Goal: Subscribe to service/newsletter

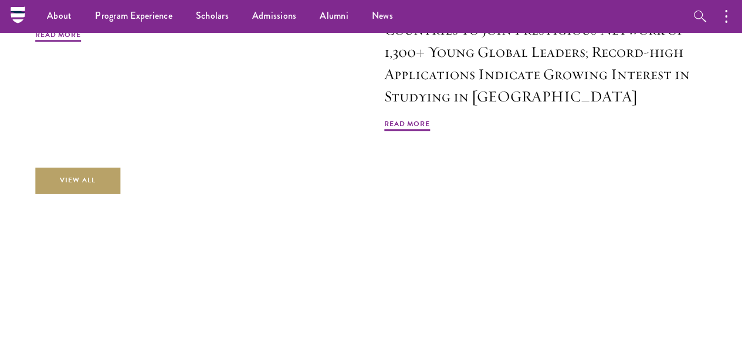
scroll to position [2766, 0]
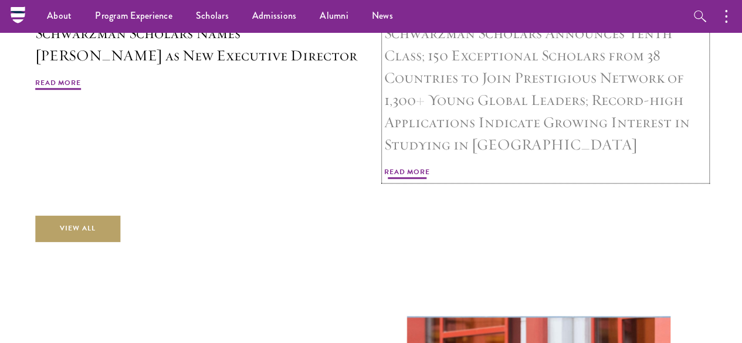
click at [430, 181] on span "Read More" at bounding box center [407, 174] width 46 height 14
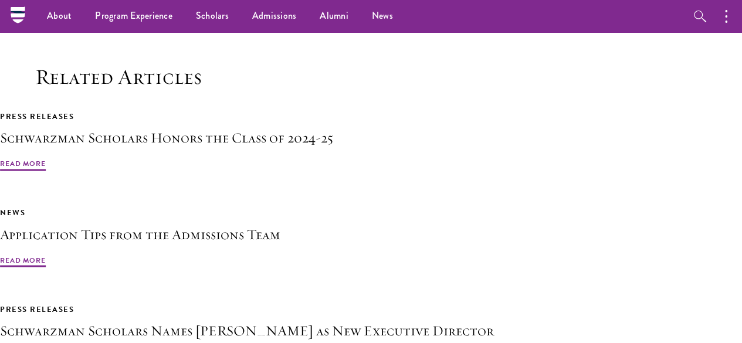
scroll to position [2932, 0]
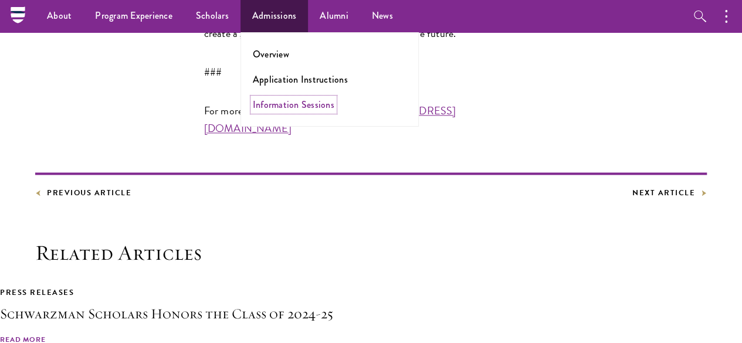
click at [284, 100] on link "Information Sessions" at bounding box center [294, 104] width 82 height 13
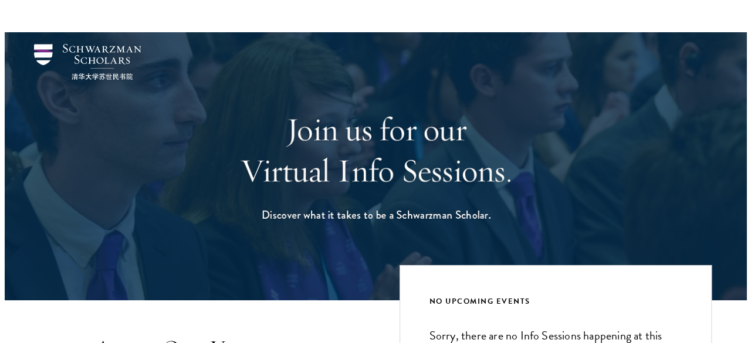
scroll to position [235, 0]
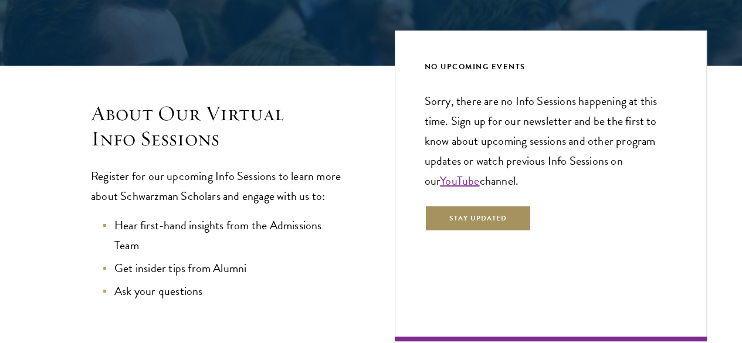
click at [449, 232] on button "Stay Updated" at bounding box center [478, 218] width 107 height 26
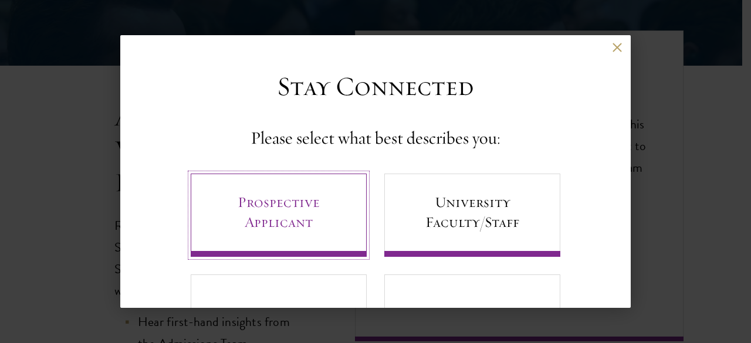
click at [292, 223] on link "Prospective Applicant" at bounding box center [279, 215] width 176 height 83
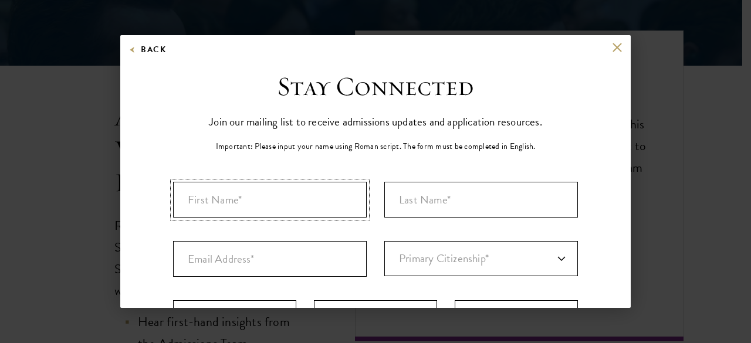
click at [263, 201] on input "First Name*" at bounding box center [270, 200] width 194 height 36
type input "[PERSON_NAME]"
click at [399, 204] on input "Last Name (Family Name)*" at bounding box center [481, 200] width 194 height 36
type input "[PERSON_NAME]"
type input "[EMAIL_ADDRESS][DOMAIN_NAME]"
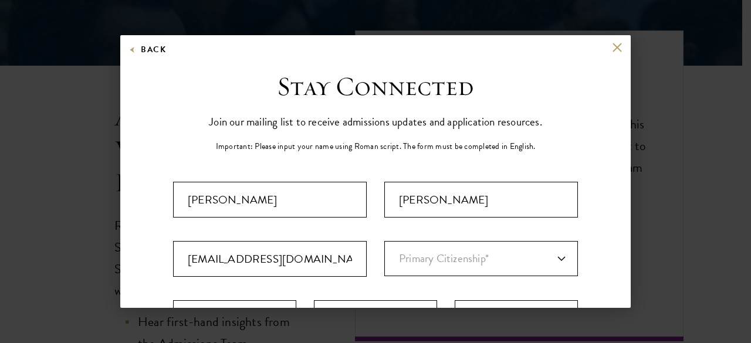
select select "US"
type input "Avon"
select select "CO"
drag, startPoint x: 291, startPoint y: 259, endPoint x: 507, endPoint y: 282, distance: 217.0
click at [174, 261] on input "[EMAIL_ADDRESS][DOMAIN_NAME]" at bounding box center [270, 259] width 194 height 36
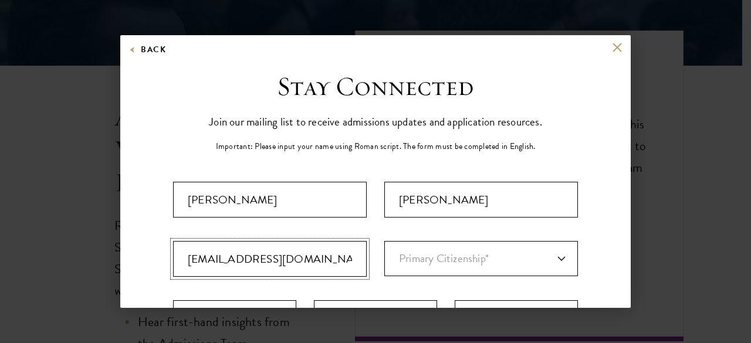
type input "[EMAIL_ADDRESS][DOMAIN_NAME]"
click at [500, 259] on select "Primary Citizenship* [GEOGRAPHIC_DATA] [DEMOGRAPHIC_DATA] [DEMOGRAPHIC_DATA] [D…" at bounding box center [481, 258] width 194 height 35
select select "US"
click at [384, 241] on select "Primary Citizenship* [GEOGRAPHIC_DATA] [DEMOGRAPHIC_DATA] [DEMOGRAPHIC_DATA] [D…" at bounding box center [481, 258] width 194 height 35
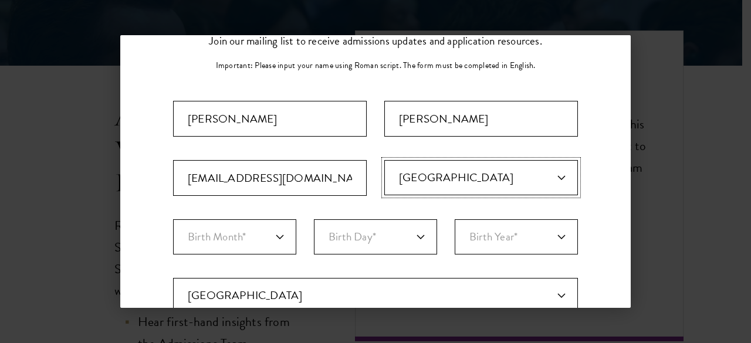
scroll to position [176, 0]
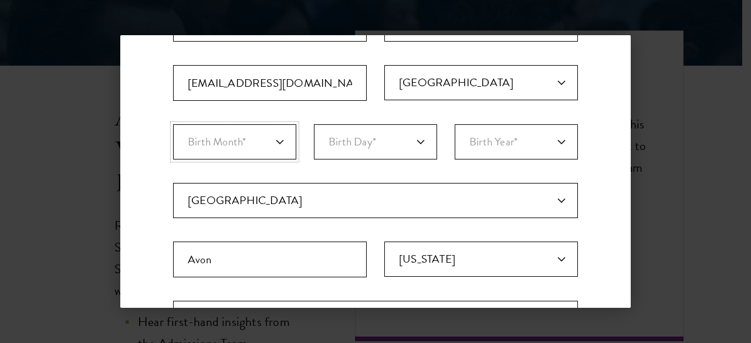
click at [277, 142] on select "Birth Month* January February March April May June July August September Octobe…" at bounding box center [234, 141] width 123 height 35
select select "02"
click at [173, 124] on select "Birth Month* January February March April May June July August September Octobe…" at bounding box center [234, 141] width 123 height 35
click at [426, 140] on select "Birth Day* 1 2 3 4 5 6 7 8 9 10 11 12 13 14 15 16 17 18 19 20 21 22 23 24 25 26…" at bounding box center [375, 141] width 123 height 35
select select "03"
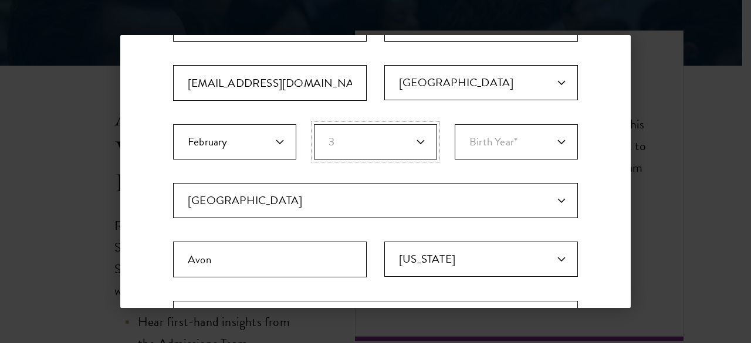
click at [314, 124] on select "Birth Day* 1 2 3 4 5 6 7 8 9 10 11 12 13 14 15 16 17 18 19 20 21 22 23 24 25 26…" at bounding box center [375, 141] width 123 height 35
click at [551, 141] on select "Birth Year* [DEMOGRAPHIC_DATA] [DEMOGRAPHIC_DATA] [DEMOGRAPHIC_DATA] [DEMOGRAPH…" at bounding box center [516, 141] width 123 height 35
select select "2004"
click at [455, 124] on select "Birth Year* [DEMOGRAPHIC_DATA] [DEMOGRAPHIC_DATA] [DEMOGRAPHIC_DATA] [DEMOGRAPH…" at bounding box center [516, 141] width 123 height 35
click at [259, 266] on input "Avon" at bounding box center [270, 260] width 194 height 36
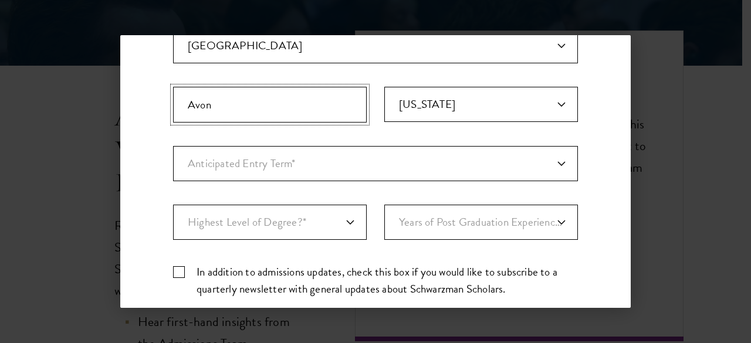
scroll to position [352, 0]
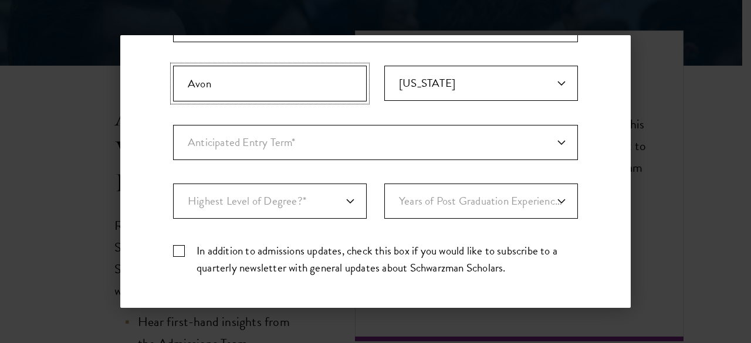
drag, startPoint x: 243, startPoint y: 83, endPoint x: 172, endPoint y: 73, distance: 72.2
click at [172, 73] on div "Stay Connected Please select what best describes you: Prospective Applicant Uni…" at bounding box center [375, 51] width 510 height 666
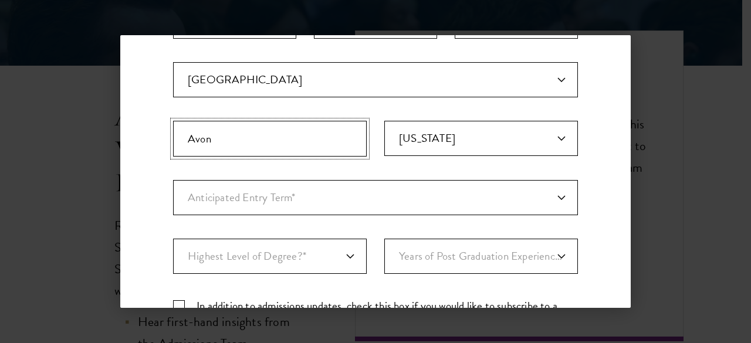
scroll to position [235, 0]
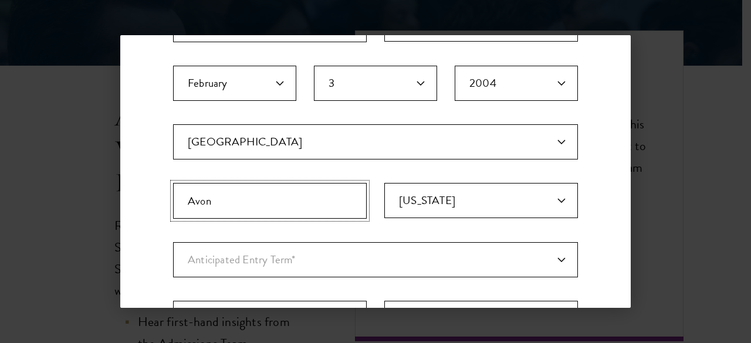
type input "Wilmette"
click at [409, 187] on select "Select State [US_STATE] [US_STATE] [US_STATE] APO/FPO (AA) APO/FPO ([GEOGRAPHIC…" at bounding box center [481, 200] width 194 height 35
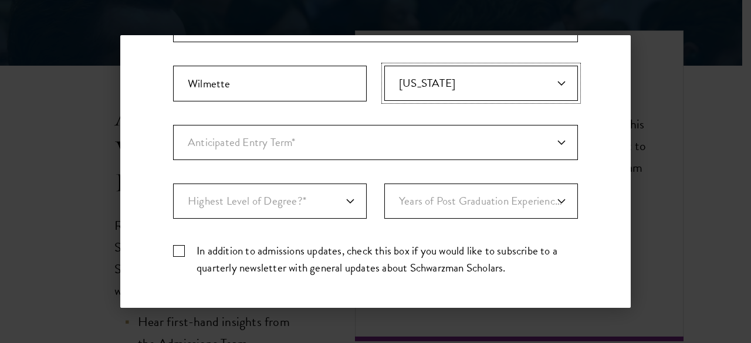
click at [513, 84] on select "Select State [US_STATE] [US_STATE] [US_STATE] APO/FPO (AA) APO/FPO ([GEOGRAPHIC…" at bounding box center [481, 83] width 194 height 35
select select "IL"
click at [384, 66] on select "Select State [US_STATE] [US_STATE] [US_STATE] APO/FPO (AA) APO/FPO ([GEOGRAPHIC…" at bounding box center [481, 83] width 194 height 35
click at [326, 145] on select "Anticipated Entry Term* [DATE] (Application opens [DATE]) Just Exploring" at bounding box center [375, 142] width 405 height 35
select select "a6790467-ebe7-4045-a56a-66c1cae98076"
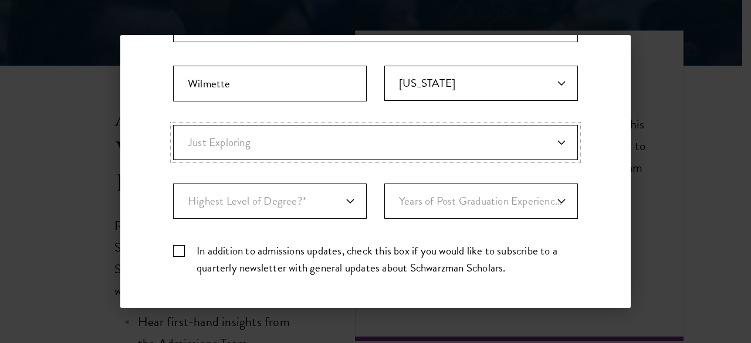
click at [173, 125] on select "Anticipated Entry Term* [DATE] (Application opens [DATE]) Just Exploring" at bounding box center [375, 142] width 405 height 35
click at [341, 199] on select "Highest Level of Degree?* PHD Bachelor's Master's Current Undergraduate Student" at bounding box center [270, 201] width 194 height 35
select select "bf44f490-31e9-4d16-b1d2-df861e7933aa"
click at [173, 184] on select "Highest Level of Degree?* PHD Bachelor's Master's Current Undergraduate Student" at bounding box center [270, 201] width 194 height 35
click at [504, 201] on select "Years of Post Graduation Experience?* 1 2 3 4 5 6 7 8 9 10" at bounding box center [481, 201] width 194 height 35
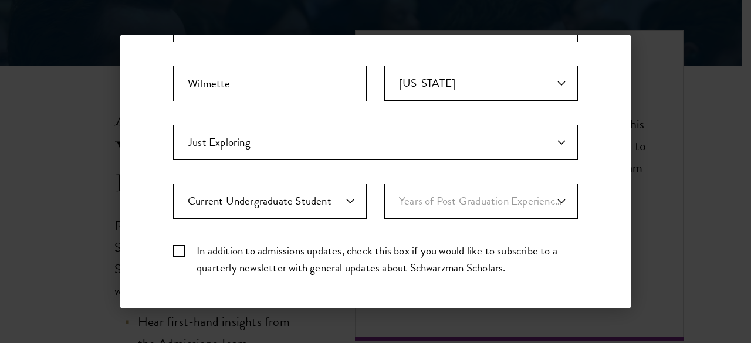
click at [179, 245] on label "In addition to admissions updates, check this box if you would like to subscrib…" at bounding box center [375, 259] width 405 height 34
click at [179, 245] on input "In addition to admissions updates, check this box if you would like to subscrib…" at bounding box center [375, 246] width 405 height 8
checkbox input "true"
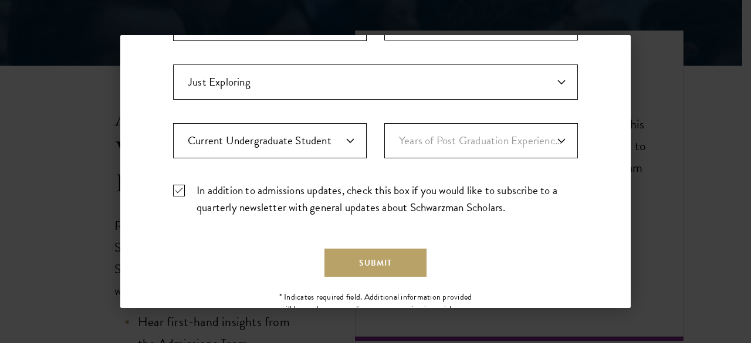
scroll to position [452, 0]
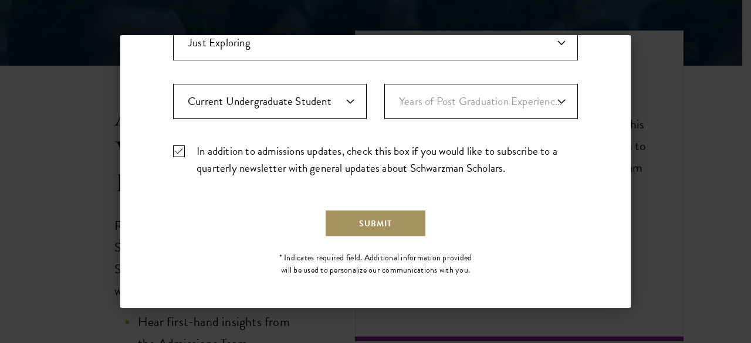
click at [352, 221] on button "Submit" at bounding box center [375, 223] width 102 height 28
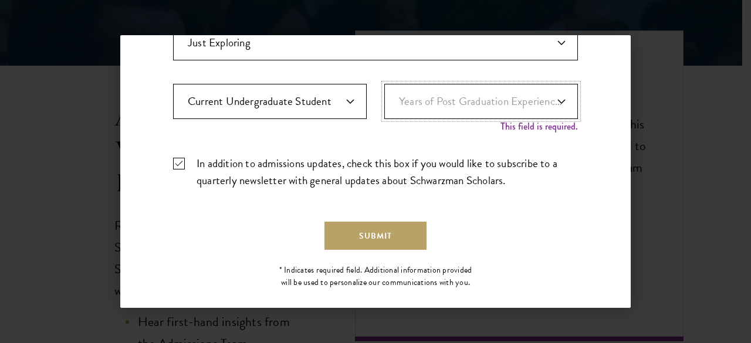
click at [555, 98] on select "Years of Post Graduation Experience?* 1 2 3 4 5 6 7 8 9 10" at bounding box center [481, 101] width 194 height 35
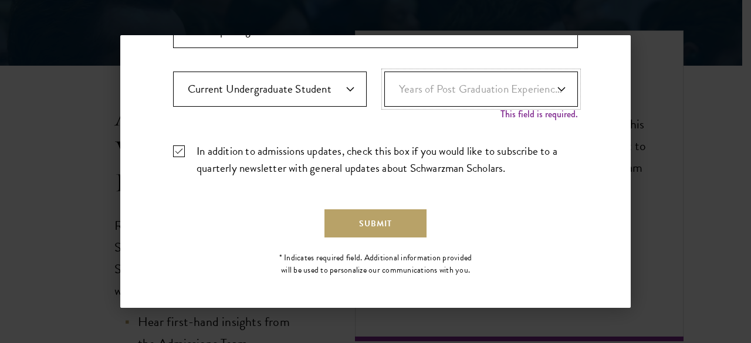
click at [555, 85] on select "Years of Post Graduation Experience?* 1 2 3 4 5 6 7 8 9 10" at bounding box center [481, 89] width 194 height 35
click at [384, 72] on select "Years of Post Graduation Experience?* 1 2 3 4 5 6 7 8 9 10" at bounding box center [481, 89] width 194 height 35
click at [541, 92] on select "Years of Post Graduation Experience?* 1 2 3 4 5 6 7 8 9 10" at bounding box center [481, 89] width 194 height 35
select select "1"
click at [384, 82] on select "Years of Post Graduation Experience?* 1 2 3 4 5 6 7 8 9 10" at bounding box center [481, 89] width 194 height 35
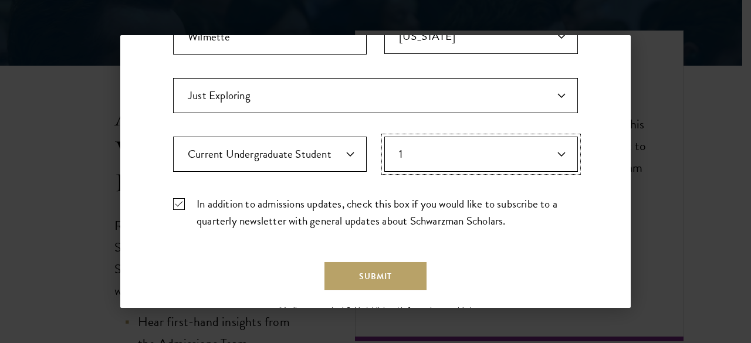
scroll to position [452, 0]
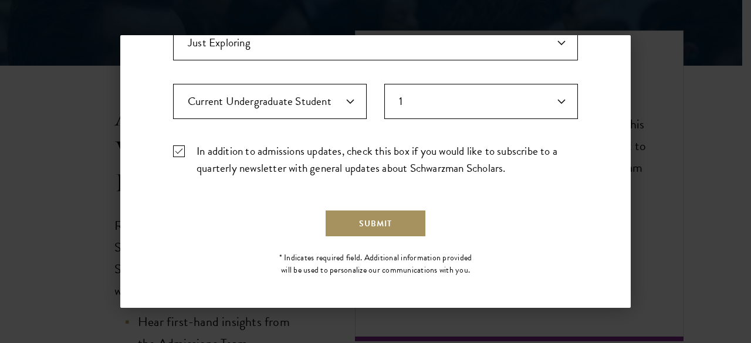
click at [398, 215] on button "Submit" at bounding box center [375, 223] width 102 height 28
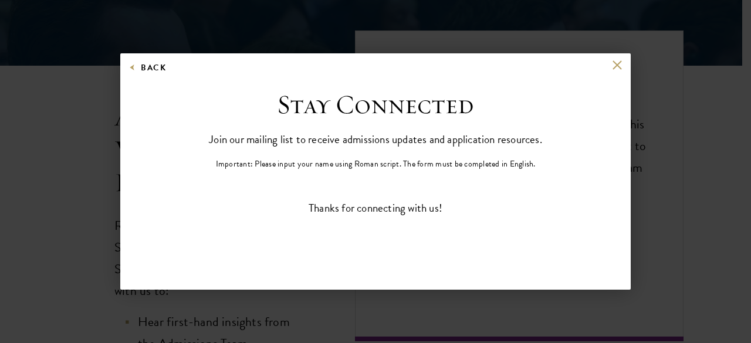
scroll to position [0, 0]
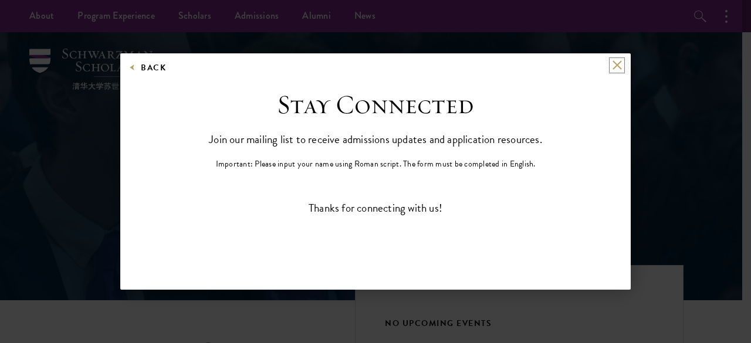
click at [616, 62] on button at bounding box center [617, 65] width 10 height 10
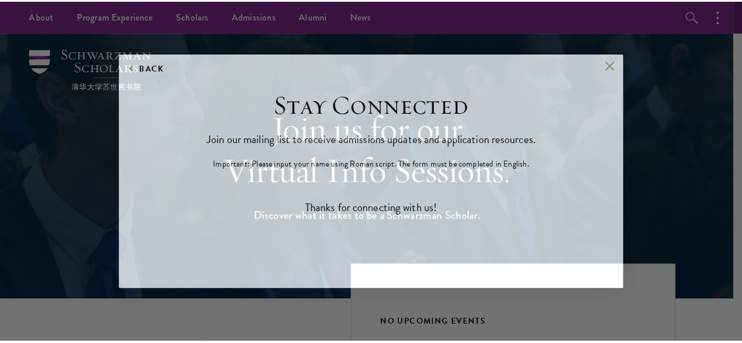
scroll to position [313, 0]
